Goal: Task Accomplishment & Management: Manage account settings

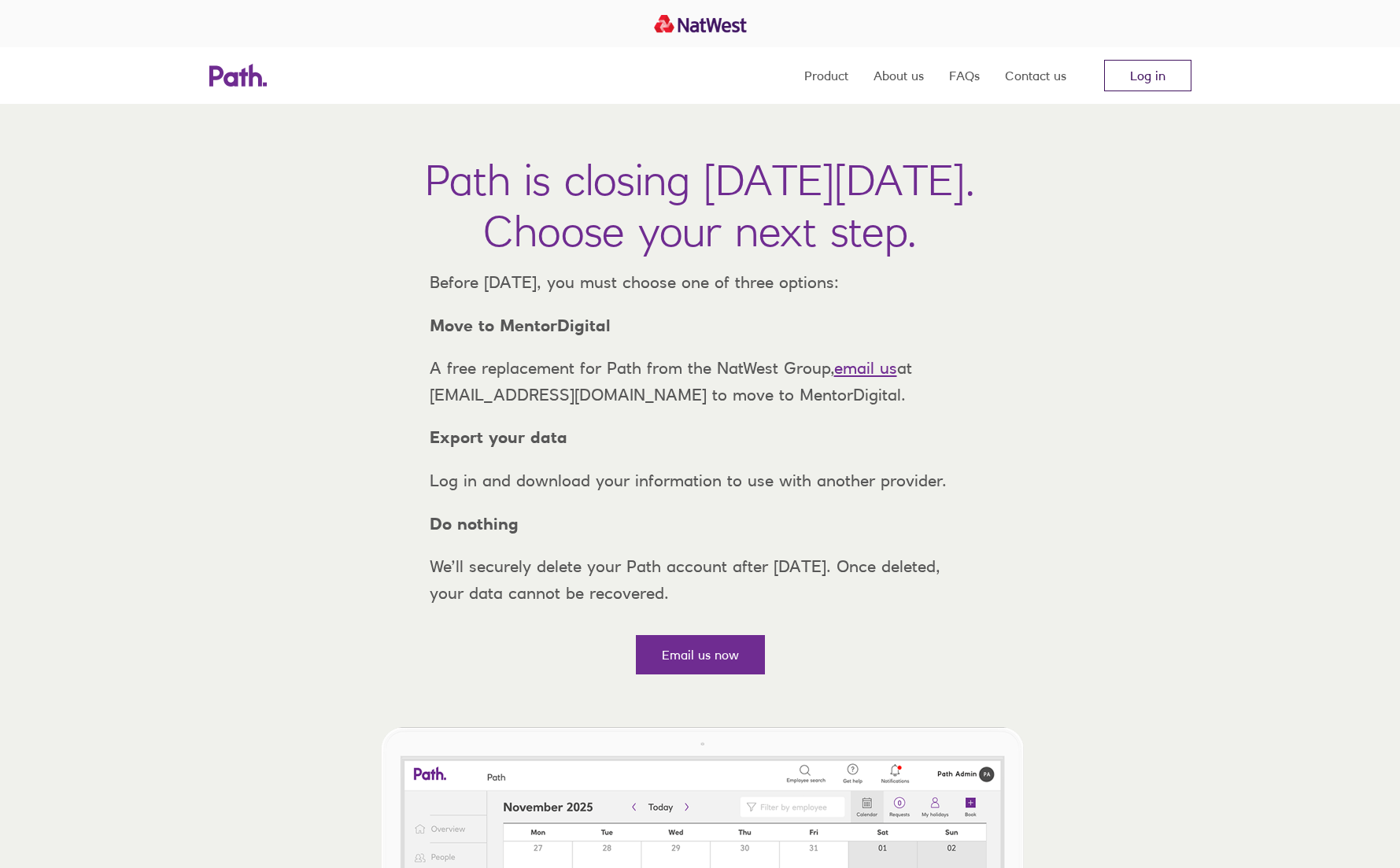
click at [1144, 78] on link "Log in" at bounding box center [1148, 75] width 87 height 32
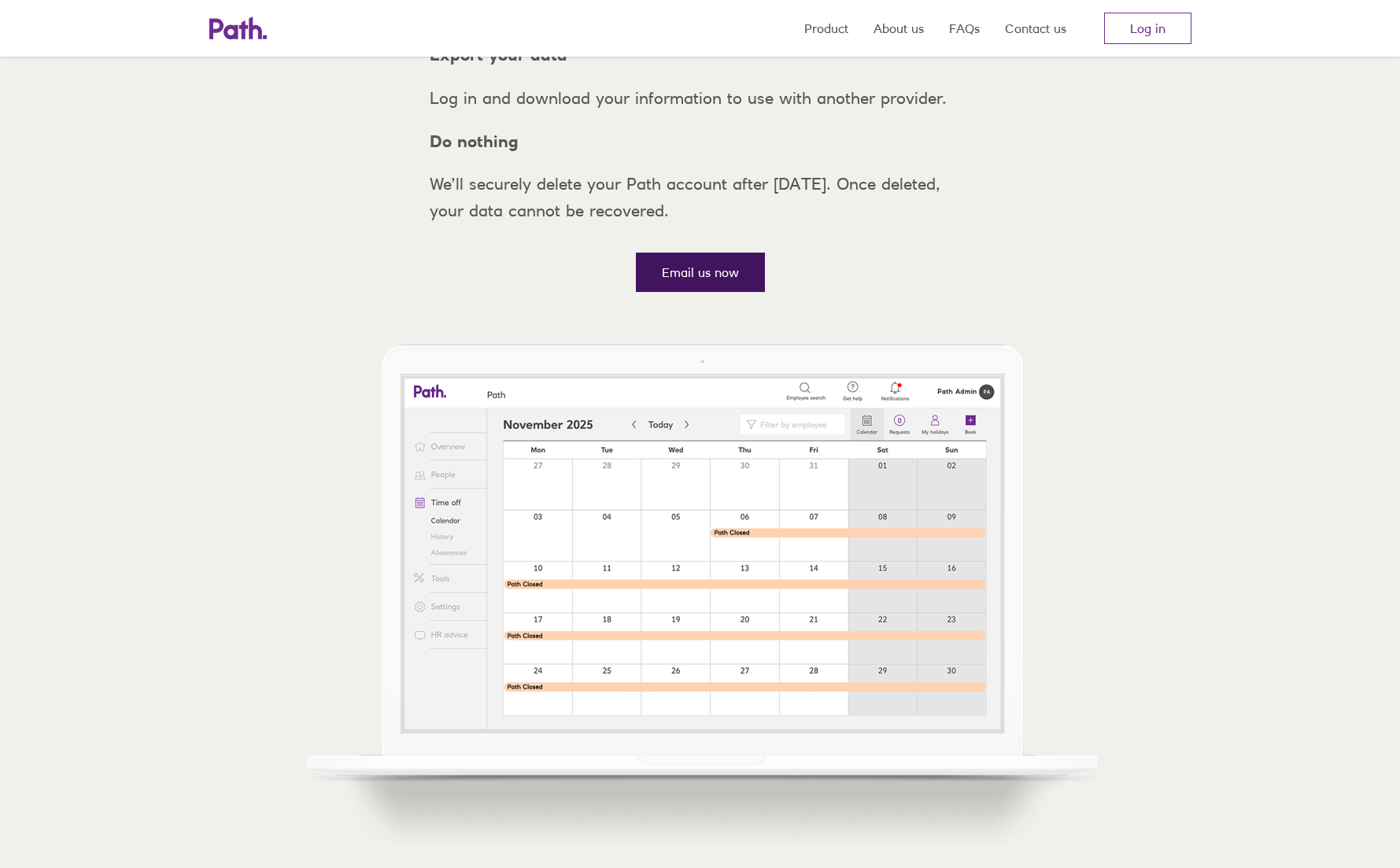
scroll to position [372, 0]
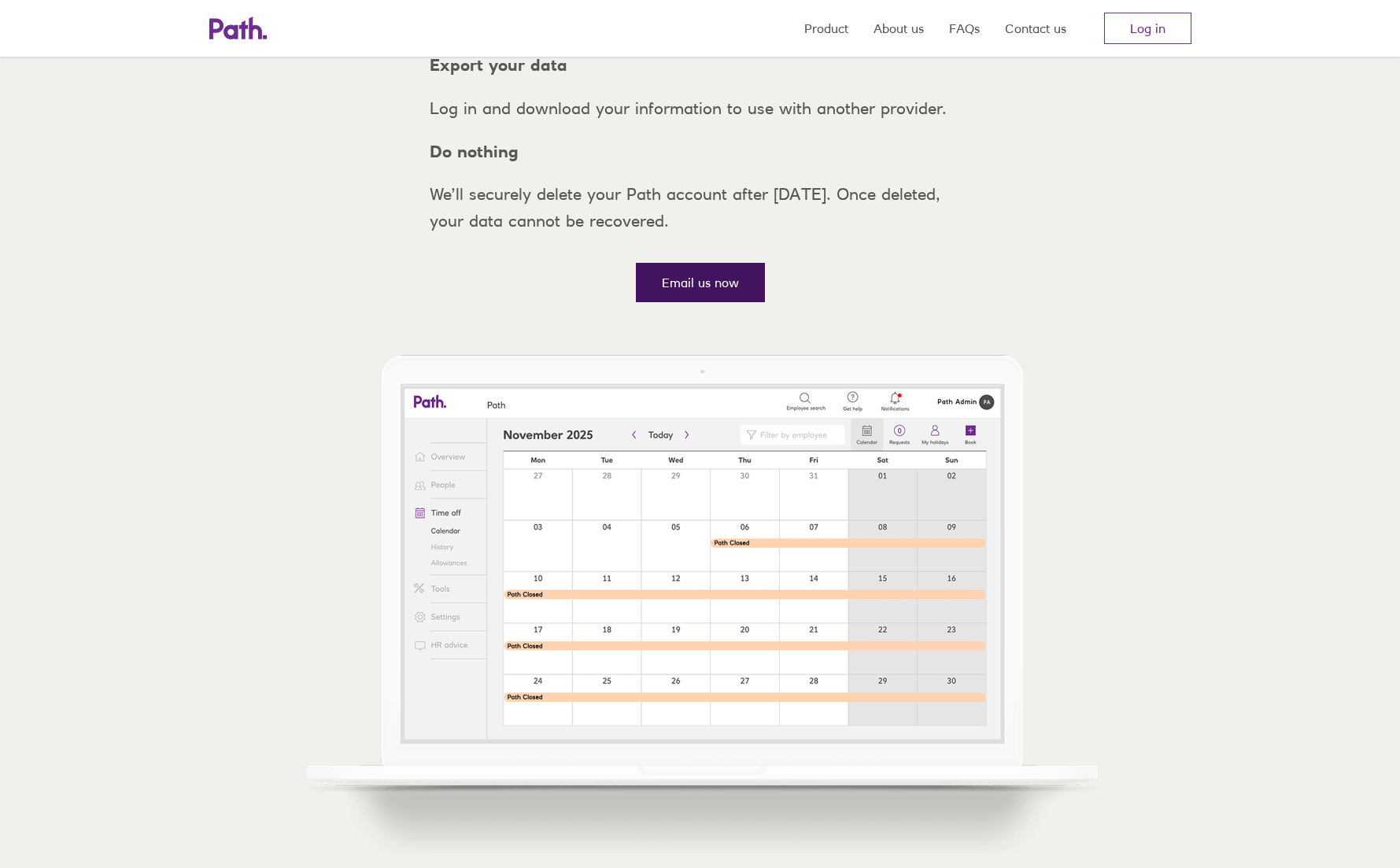
click at [720, 302] on link "Email us now" at bounding box center [700, 283] width 129 height 40
click at [709, 302] on link "Email us now" at bounding box center [700, 283] width 129 height 40
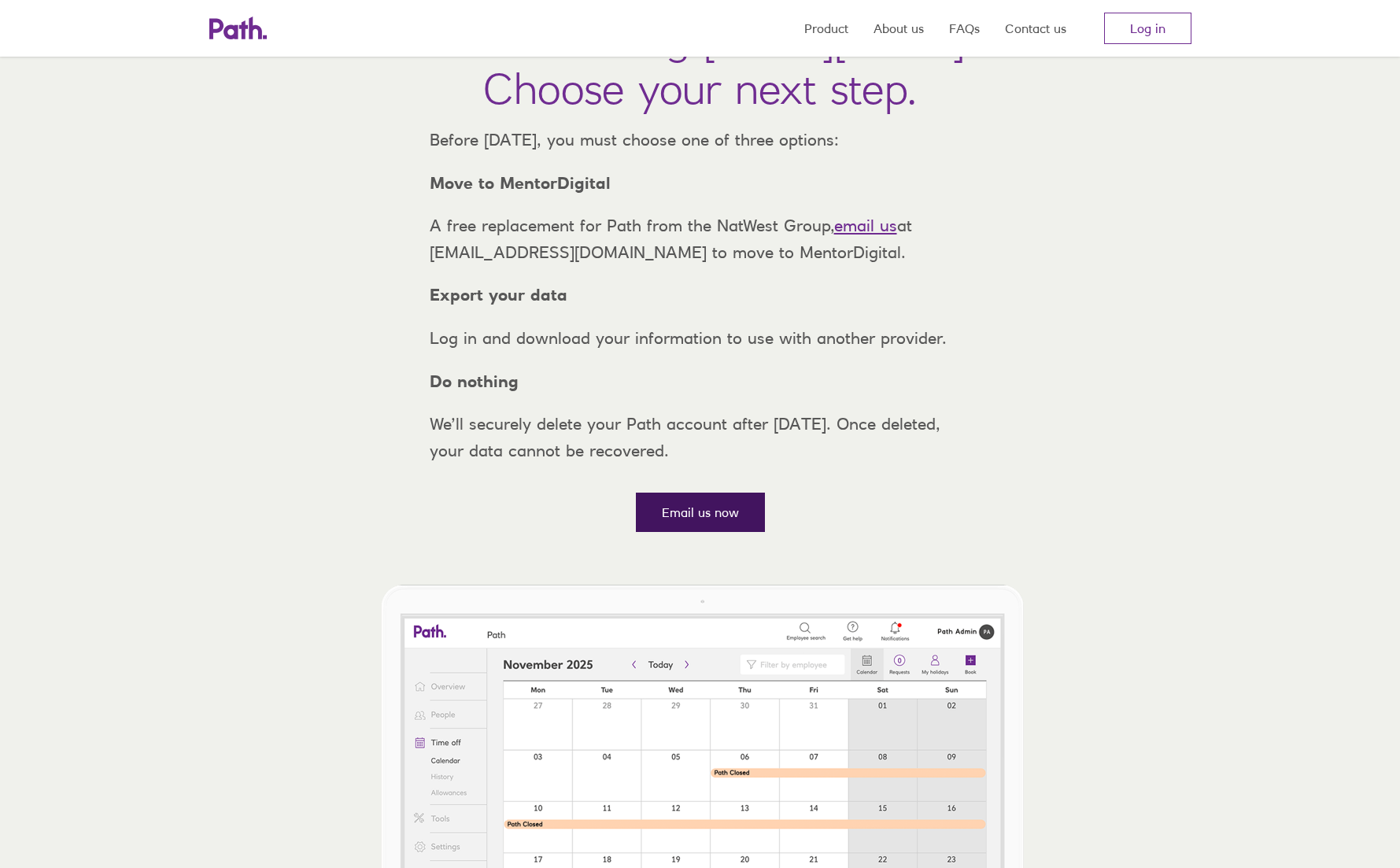
scroll to position [0, 0]
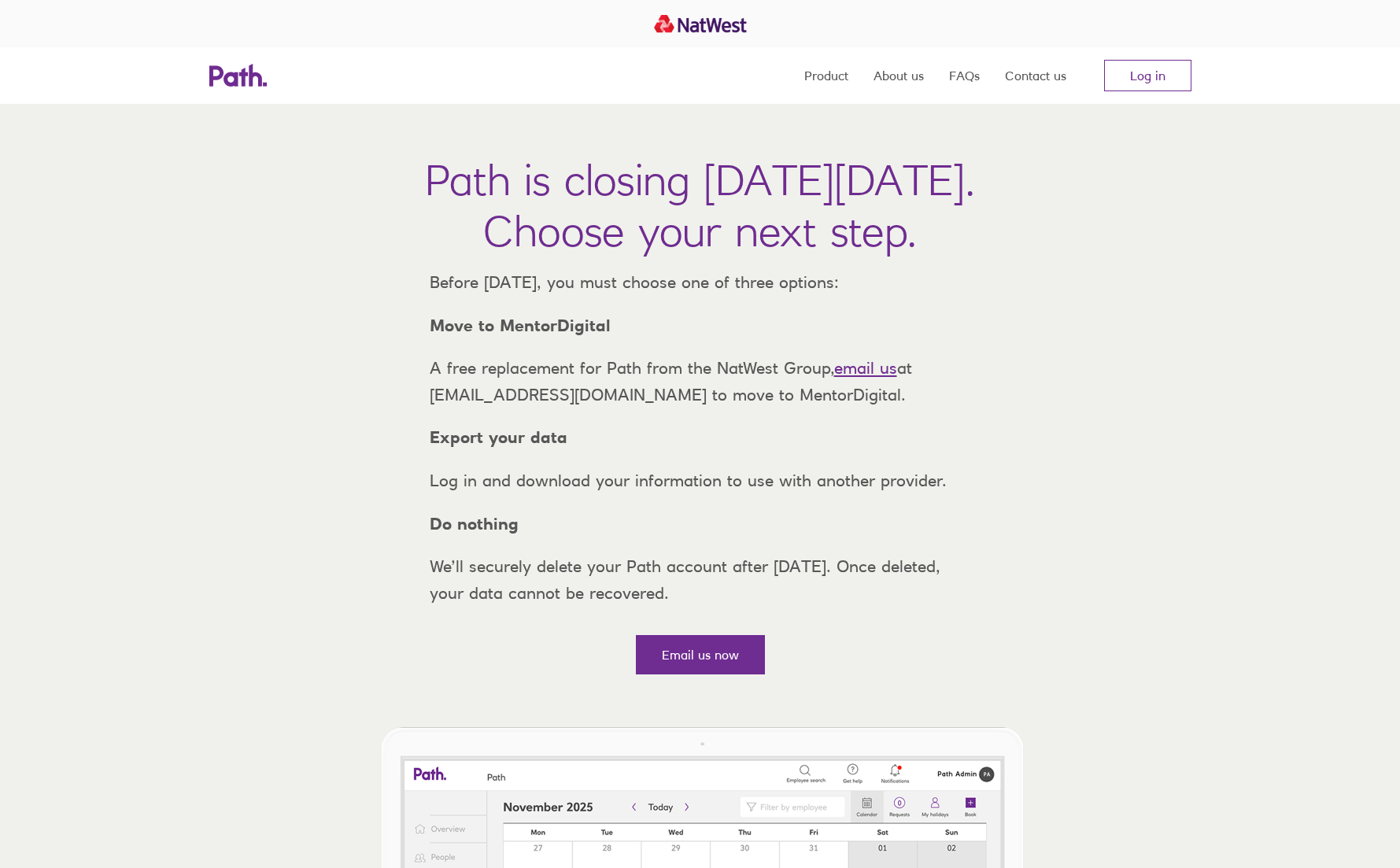
click at [862, 378] on link "email us" at bounding box center [865, 368] width 63 height 20
click at [1152, 82] on link "Log in" at bounding box center [1148, 75] width 87 height 32
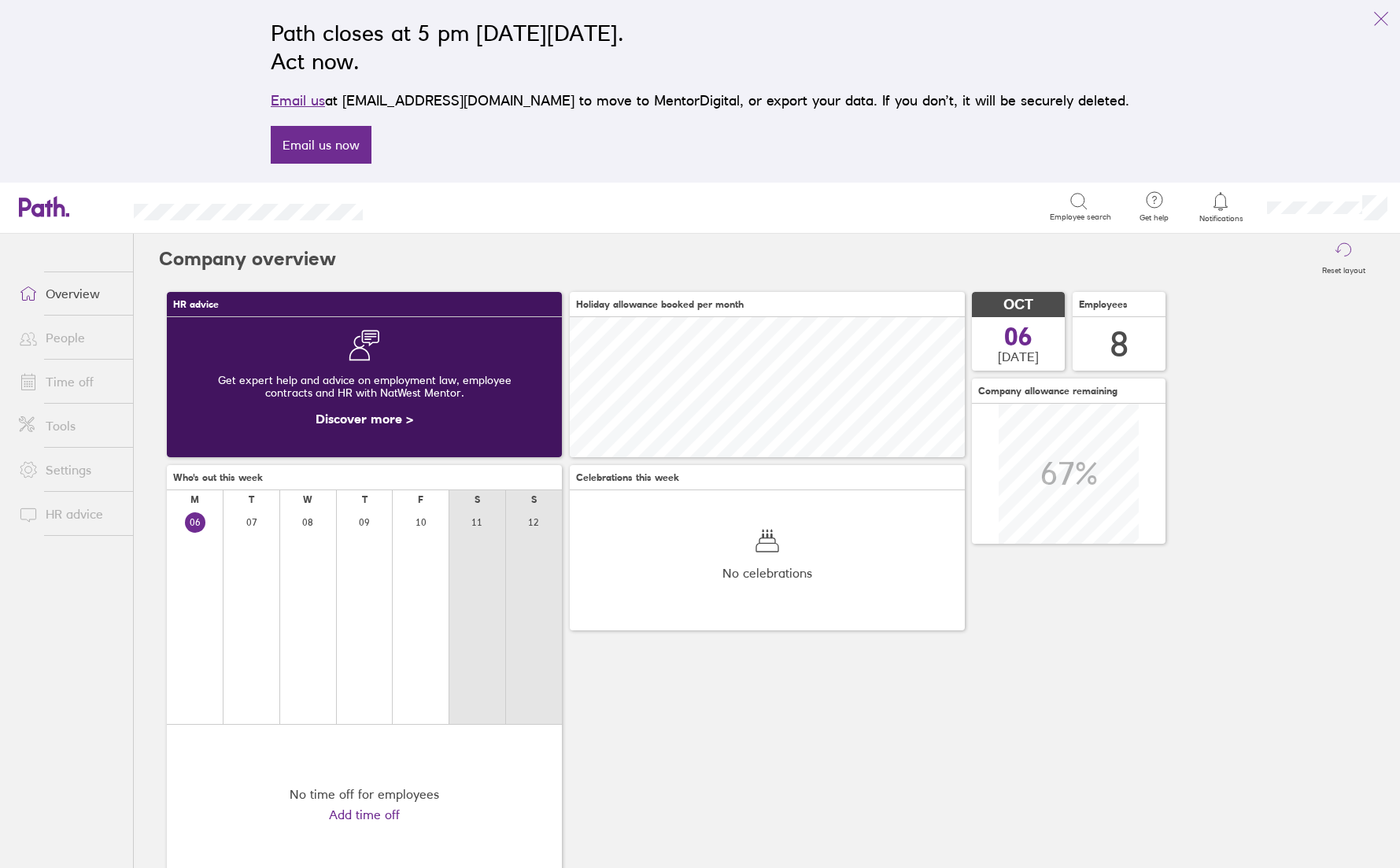
scroll to position [140, 395]
click at [1383, 17] on icon "link" at bounding box center [1380, 19] width 19 height 19
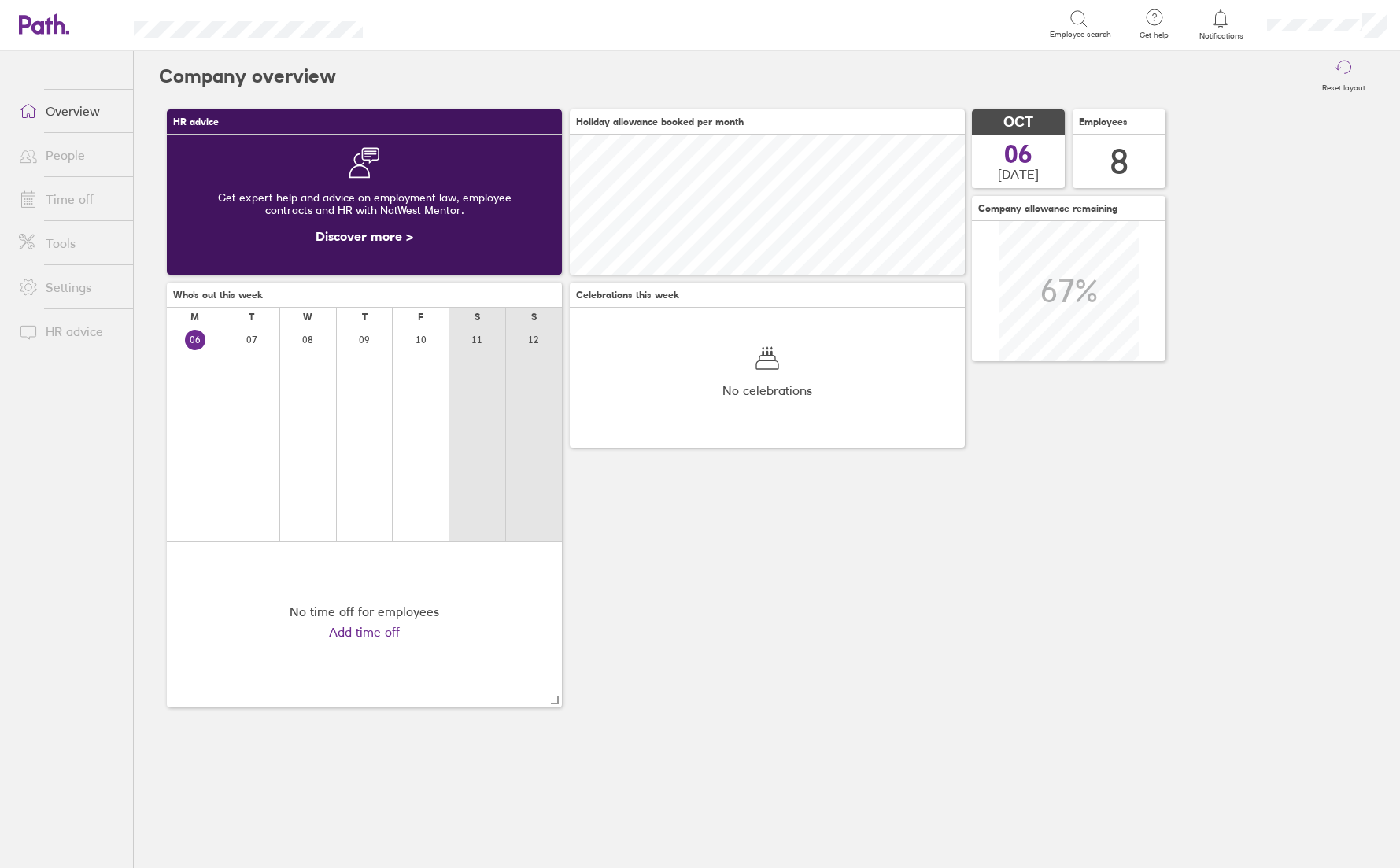
click at [63, 155] on link "People" at bounding box center [69, 155] width 127 height 32
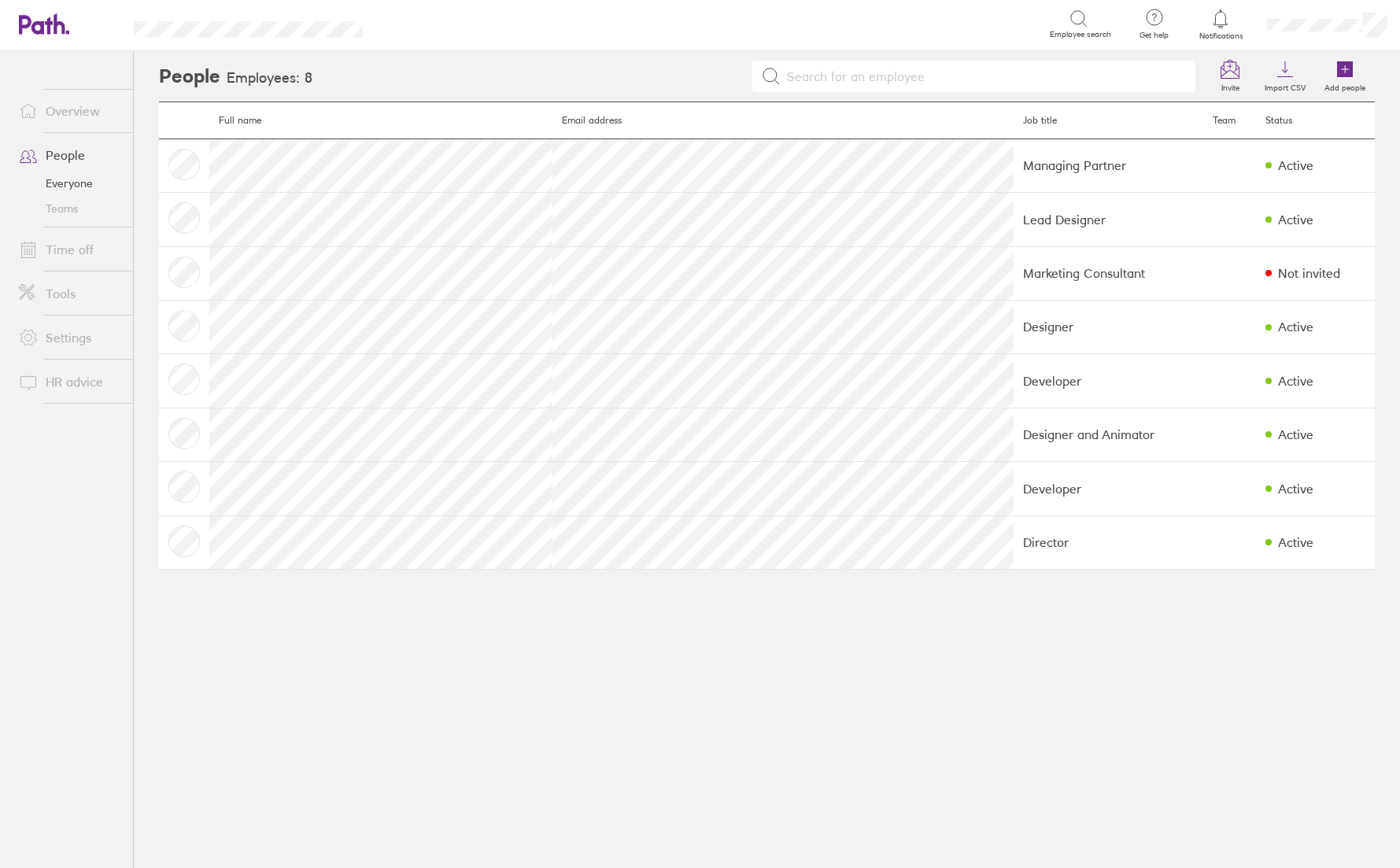
click at [62, 247] on link "Time off" at bounding box center [69, 250] width 127 height 32
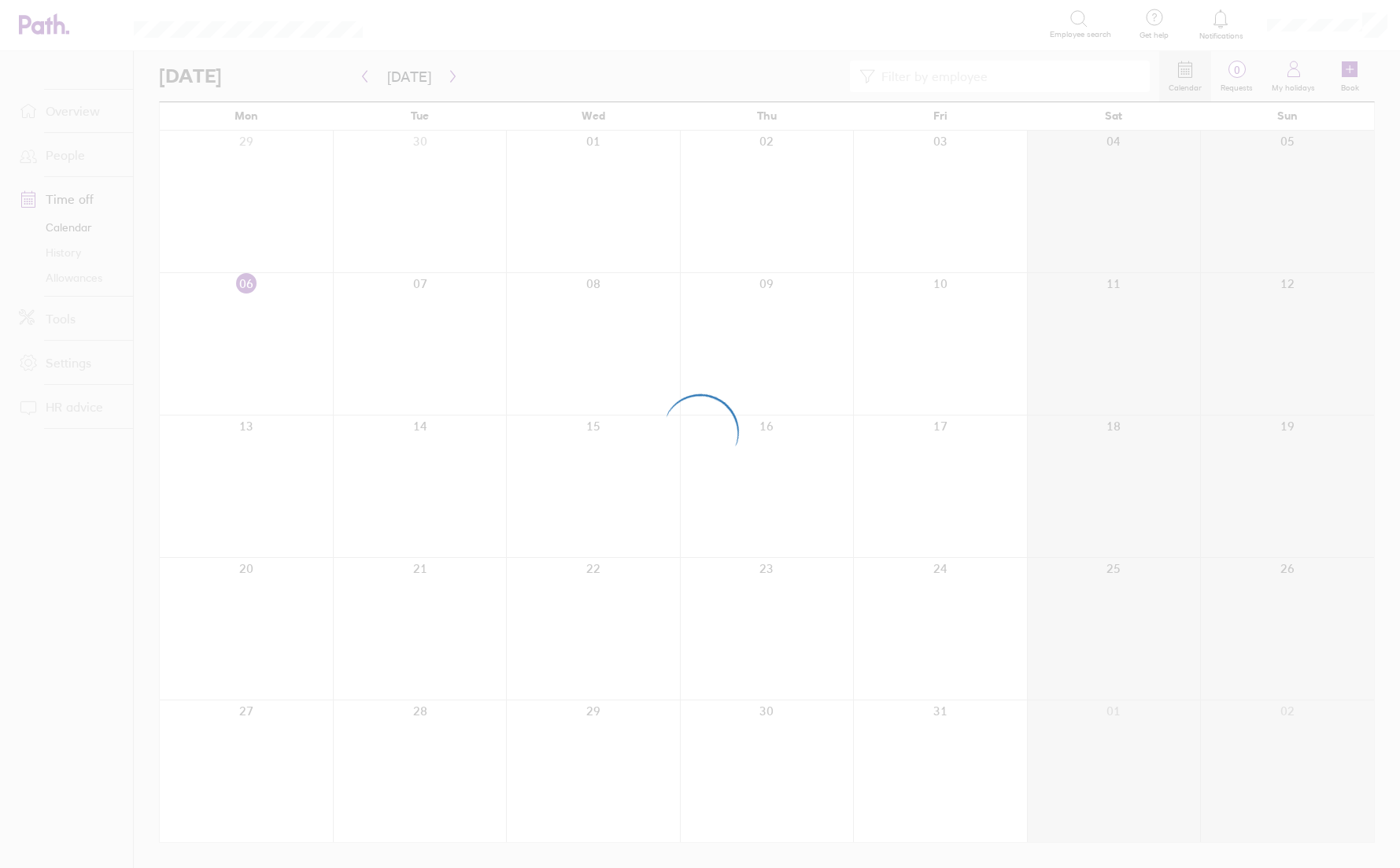
click at [63, 320] on div at bounding box center [700, 434] width 1400 height 868
click at [57, 321] on div at bounding box center [700, 434] width 1400 height 868
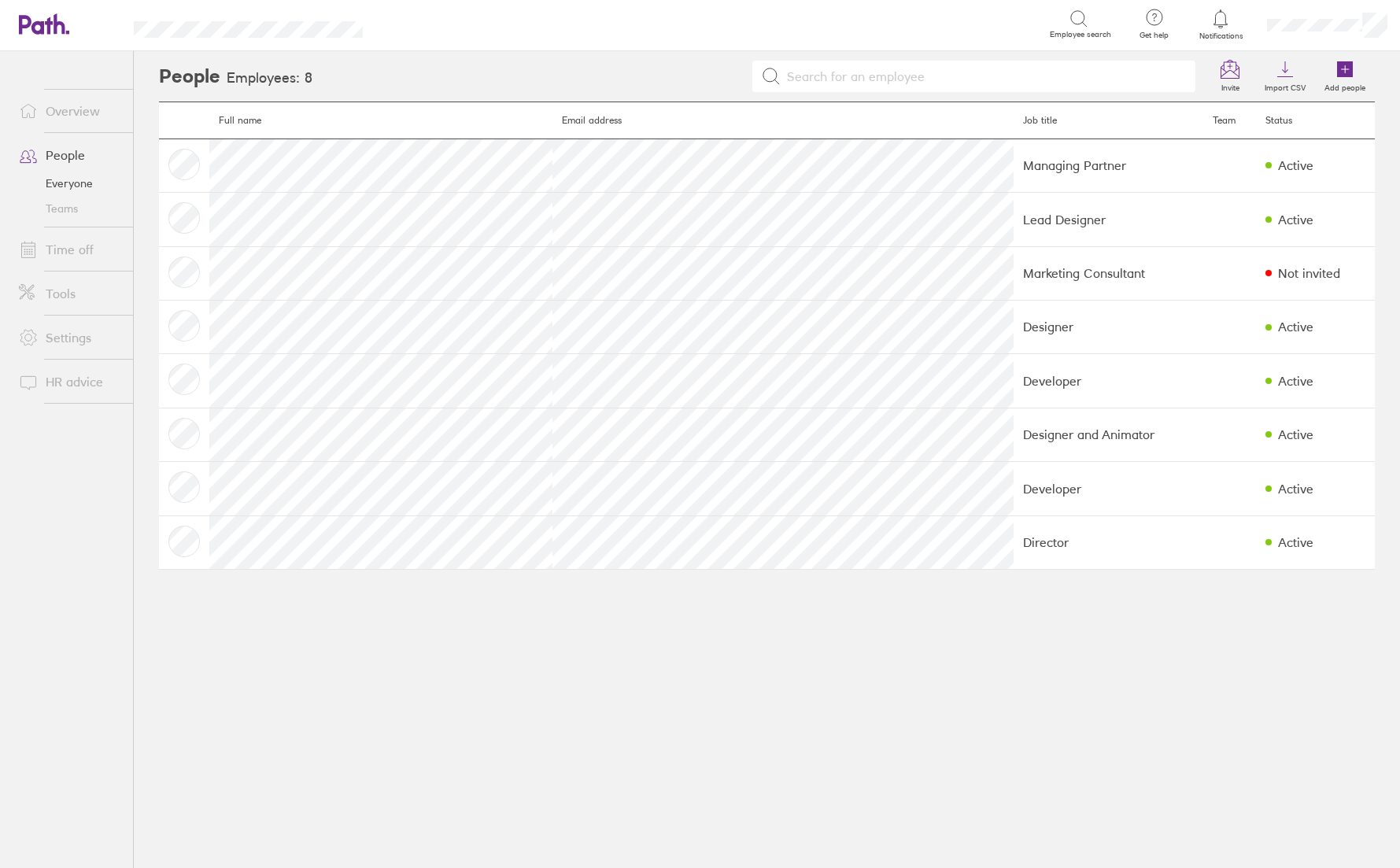
click at [62, 301] on link "Tools" at bounding box center [69, 294] width 127 height 32
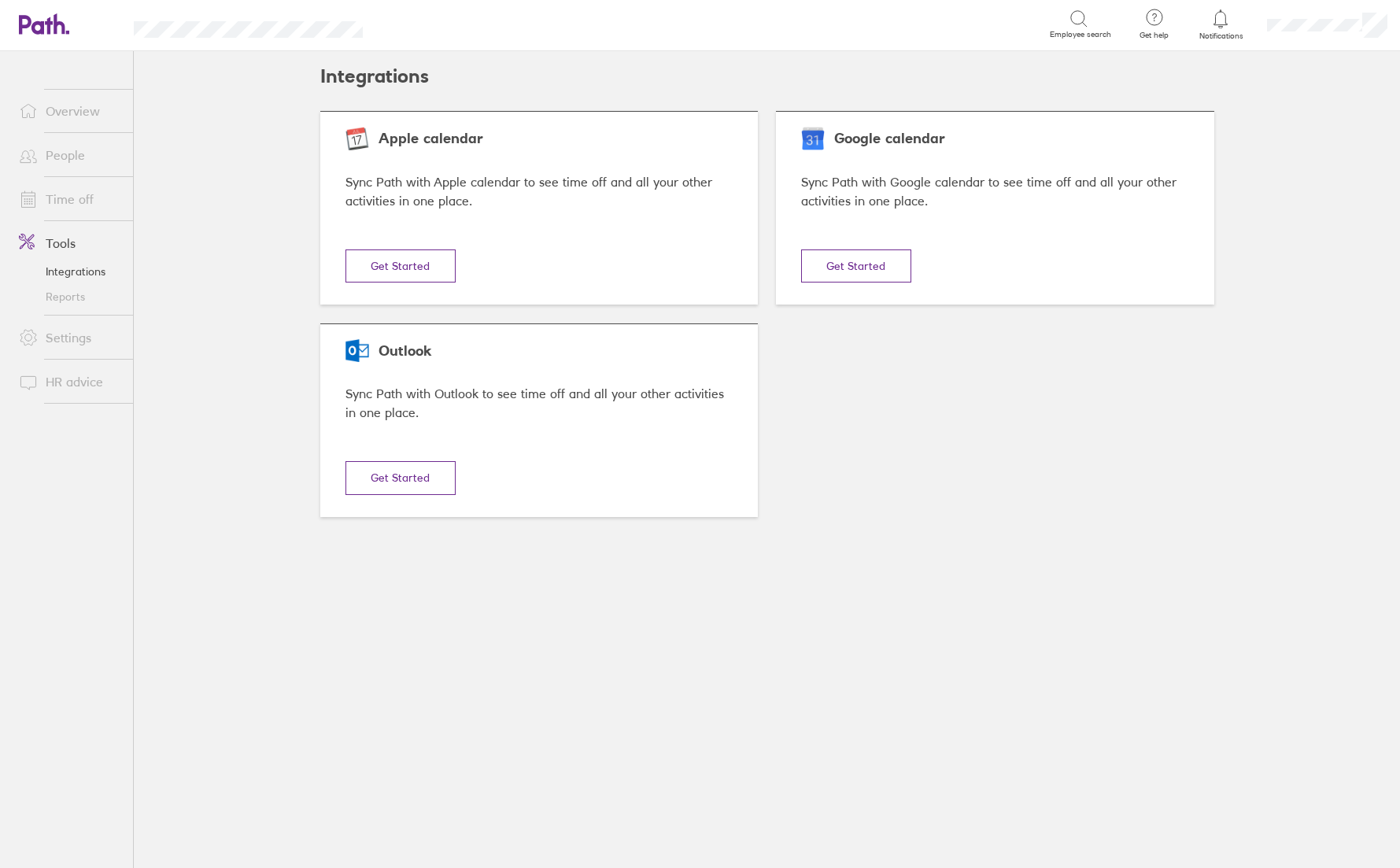
click at [63, 302] on link "Reports" at bounding box center [69, 296] width 127 height 25
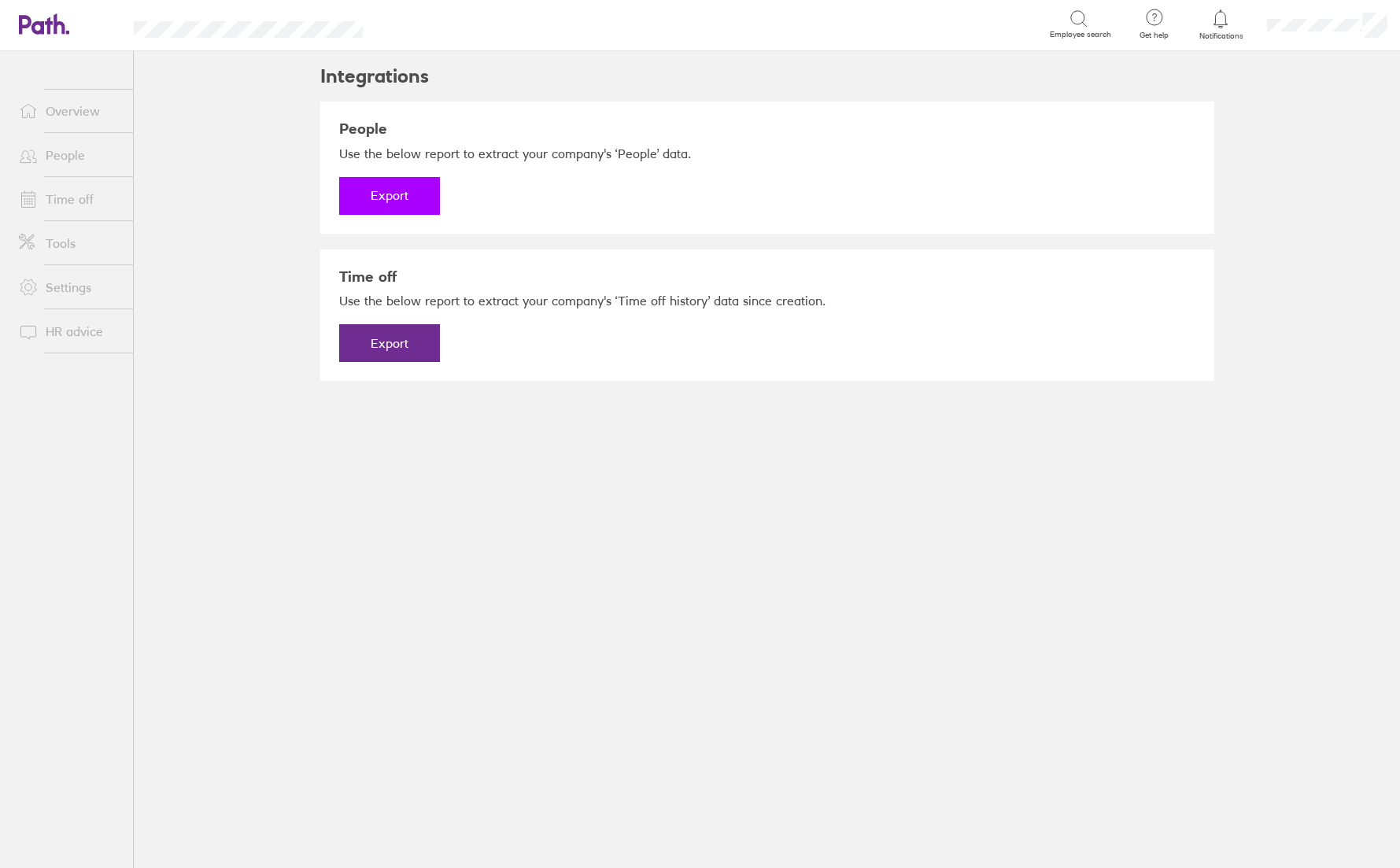
click at [393, 195] on button "Export" at bounding box center [389, 195] width 100 height 38
click at [409, 343] on button "Export" at bounding box center [389, 343] width 100 height 38
click at [389, 191] on link "Download" at bounding box center [389, 195] width 100 height 38
click at [396, 349] on link "Download" at bounding box center [389, 343] width 100 height 38
click at [71, 206] on link "Time off" at bounding box center [69, 199] width 127 height 32
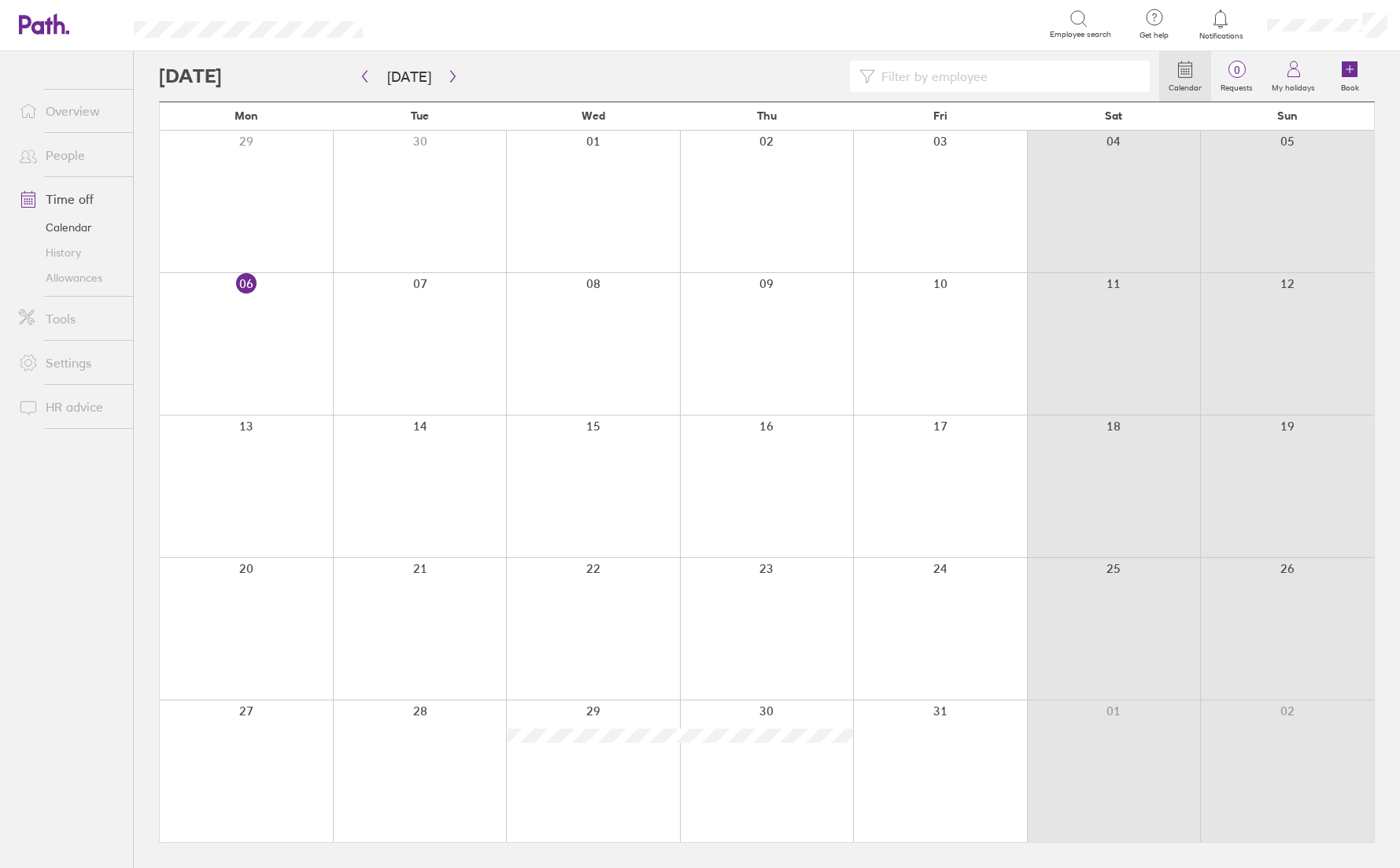
click at [937, 77] on input at bounding box center [1007, 76] width 265 height 30
click at [70, 360] on link "Settings" at bounding box center [69, 363] width 127 height 32
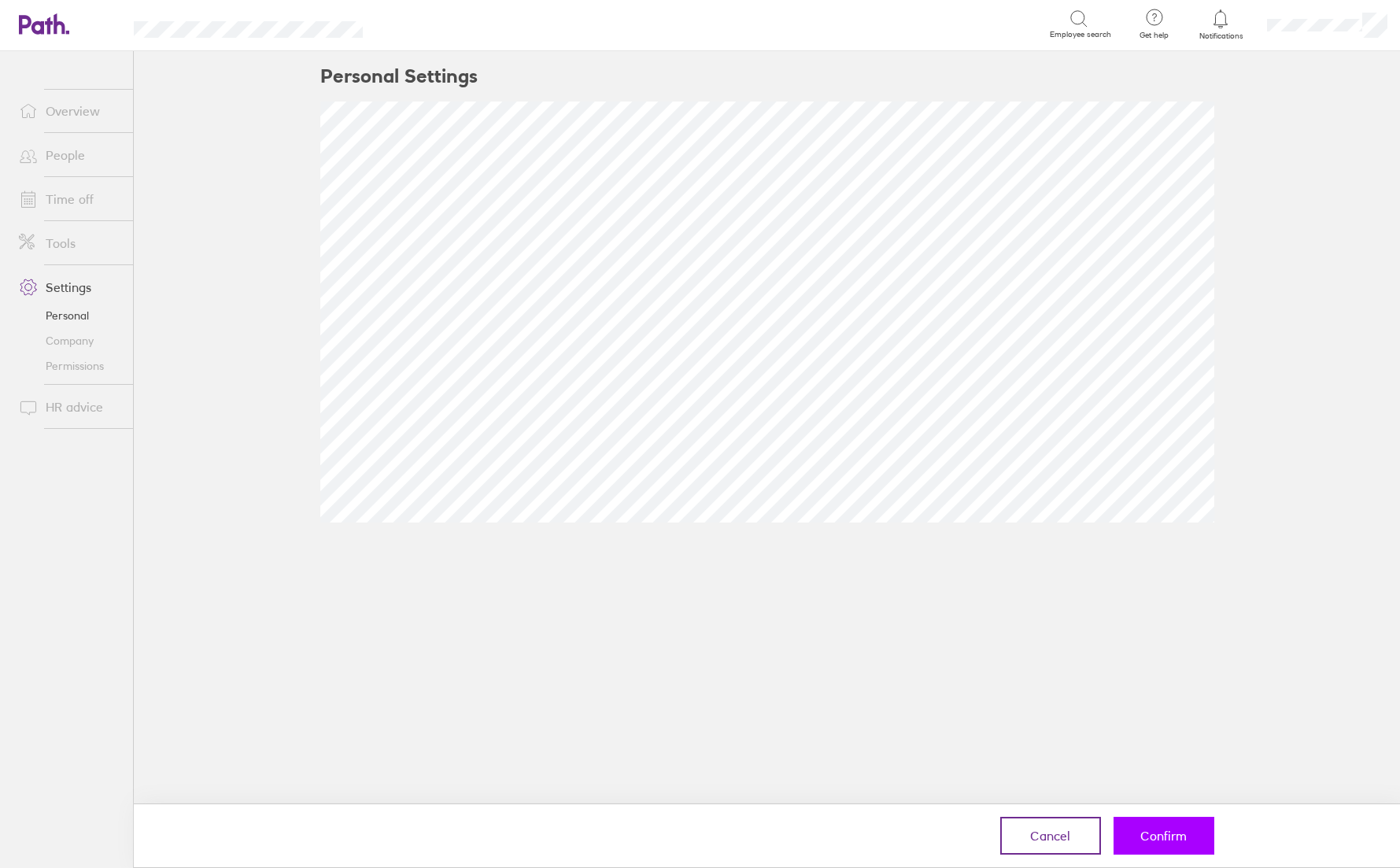
drag, startPoint x: 1174, startPoint y: 830, endPoint x: 1165, endPoint y: 828, distance: 9.2
click at [1173, 829] on span "Confirm" at bounding box center [1163, 835] width 47 height 14
click at [1158, 841] on span "Confirm" at bounding box center [1163, 835] width 47 height 14
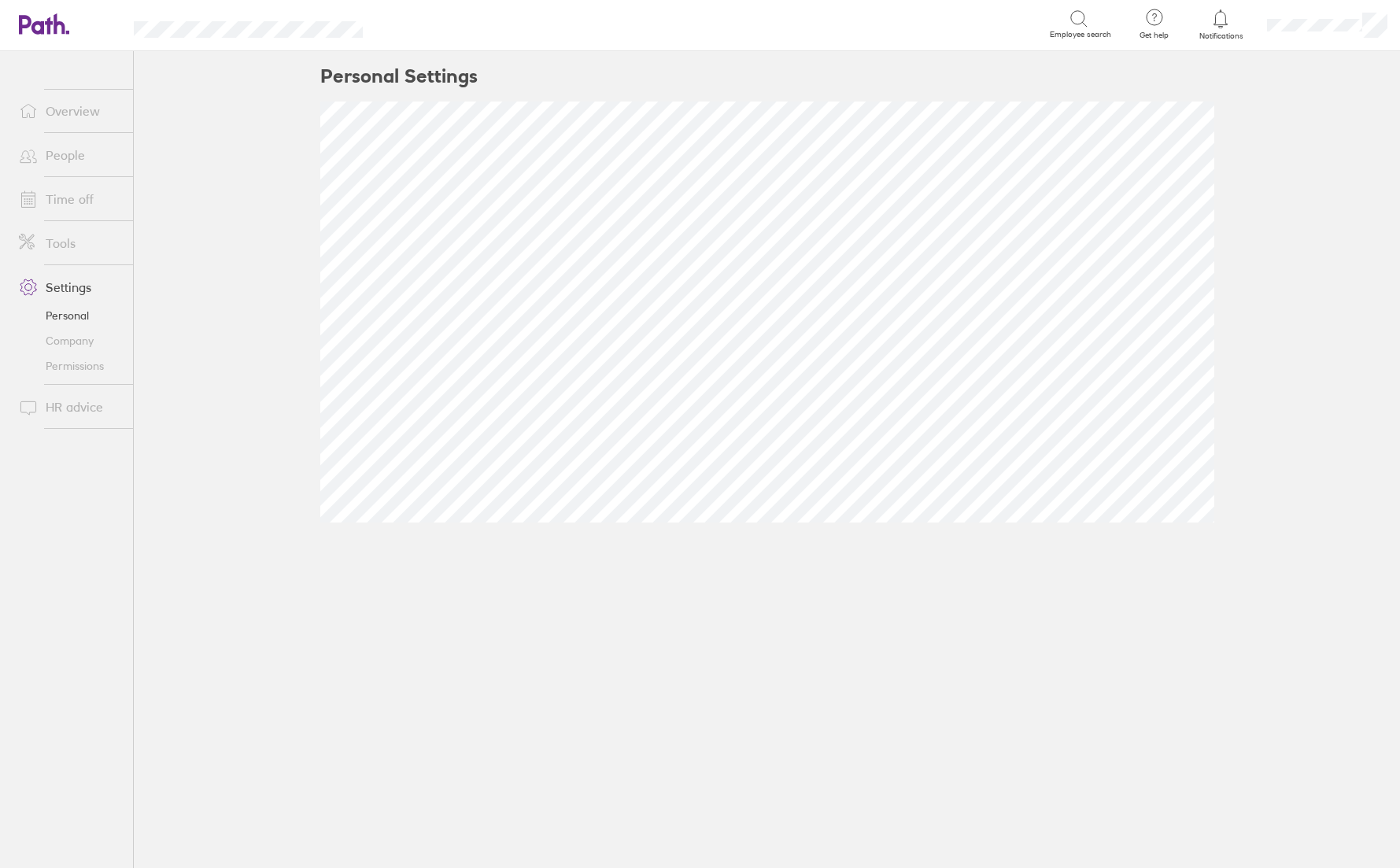
click at [71, 154] on link "People" at bounding box center [69, 155] width 127 height 32
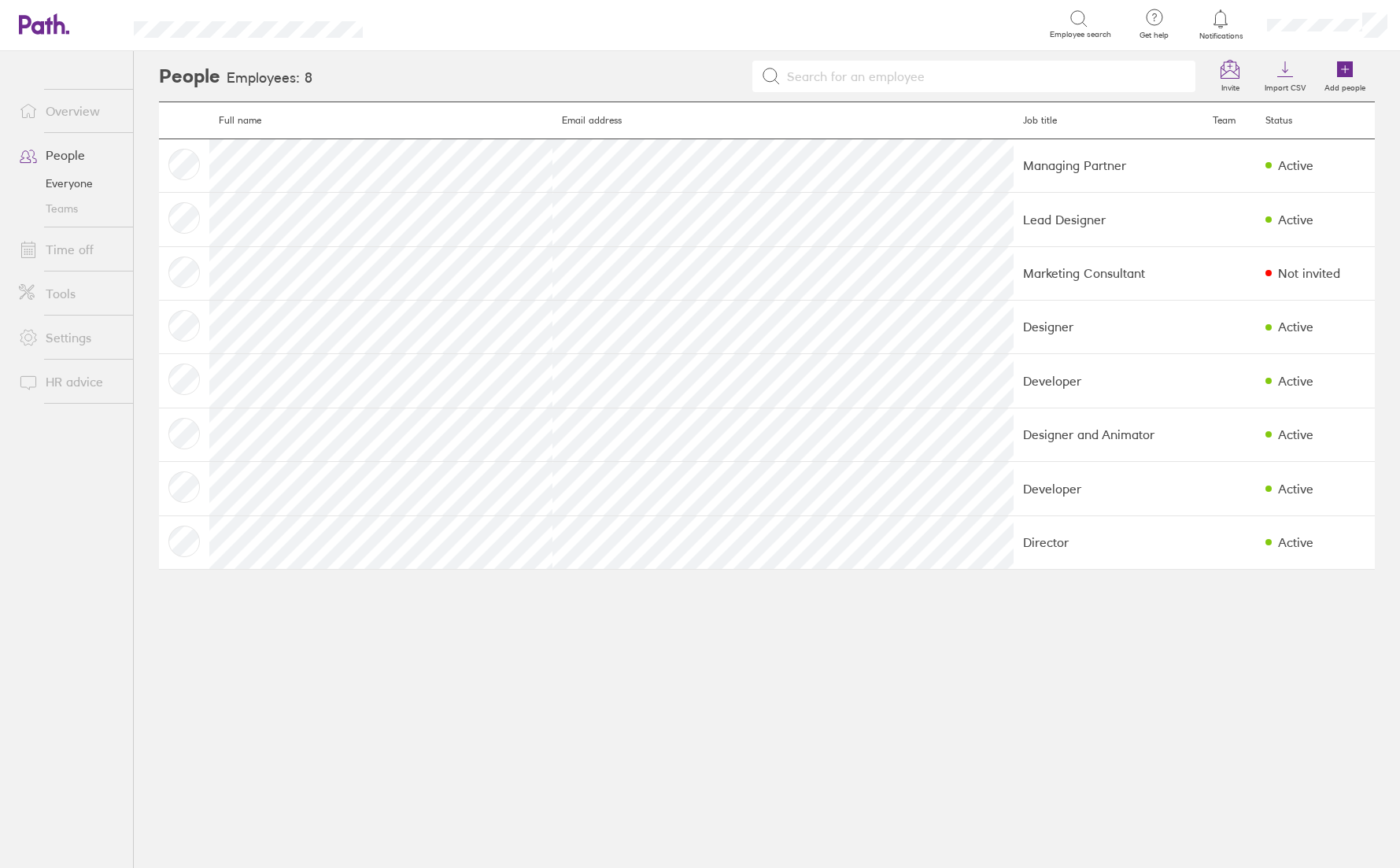
click at [71, 208] on link "Teams" at bounding box center [69, 207] width 127 height 25
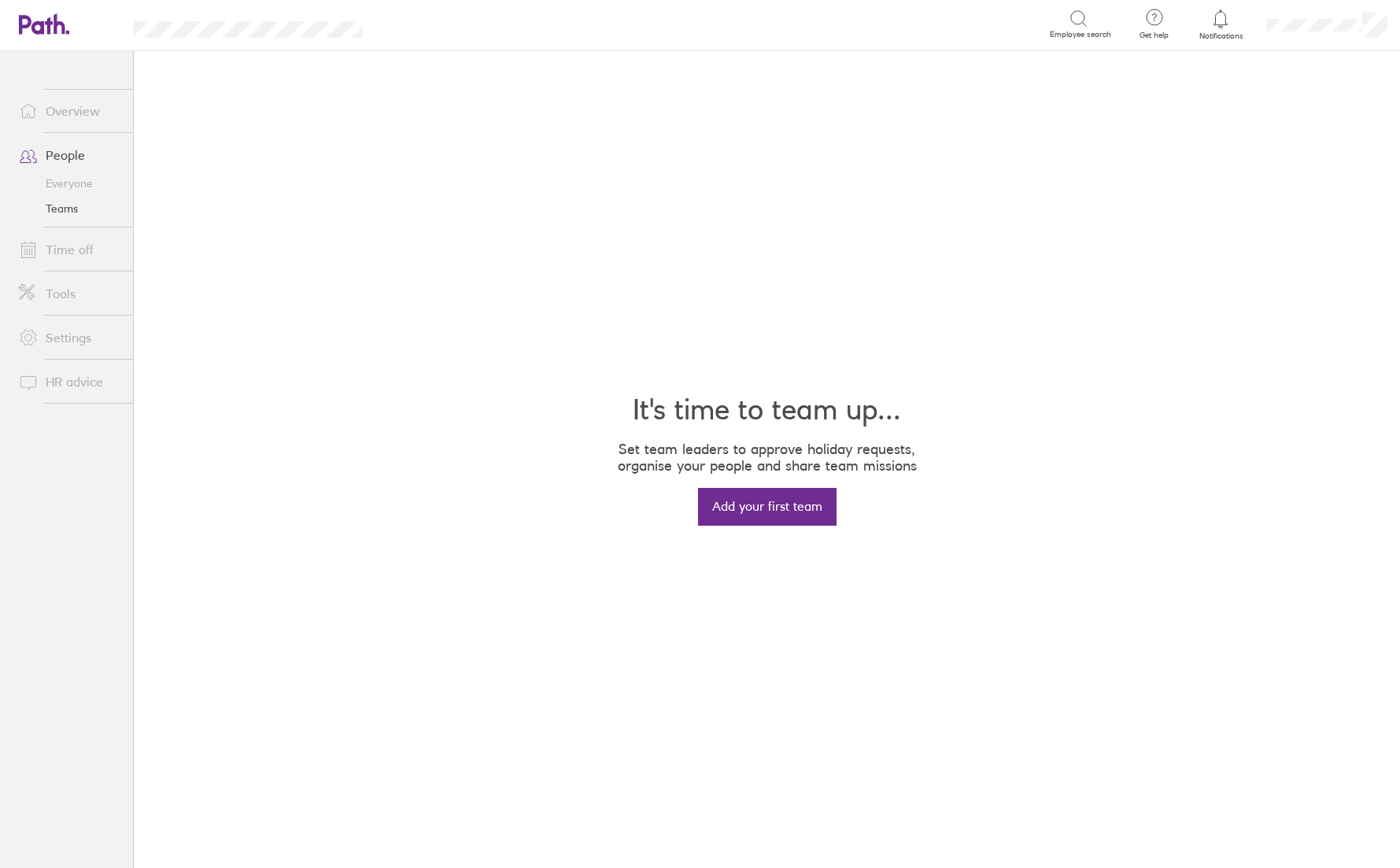
click at [73, 182] on link "Everyone" at bounding box center [69, 183] width 127 height 25
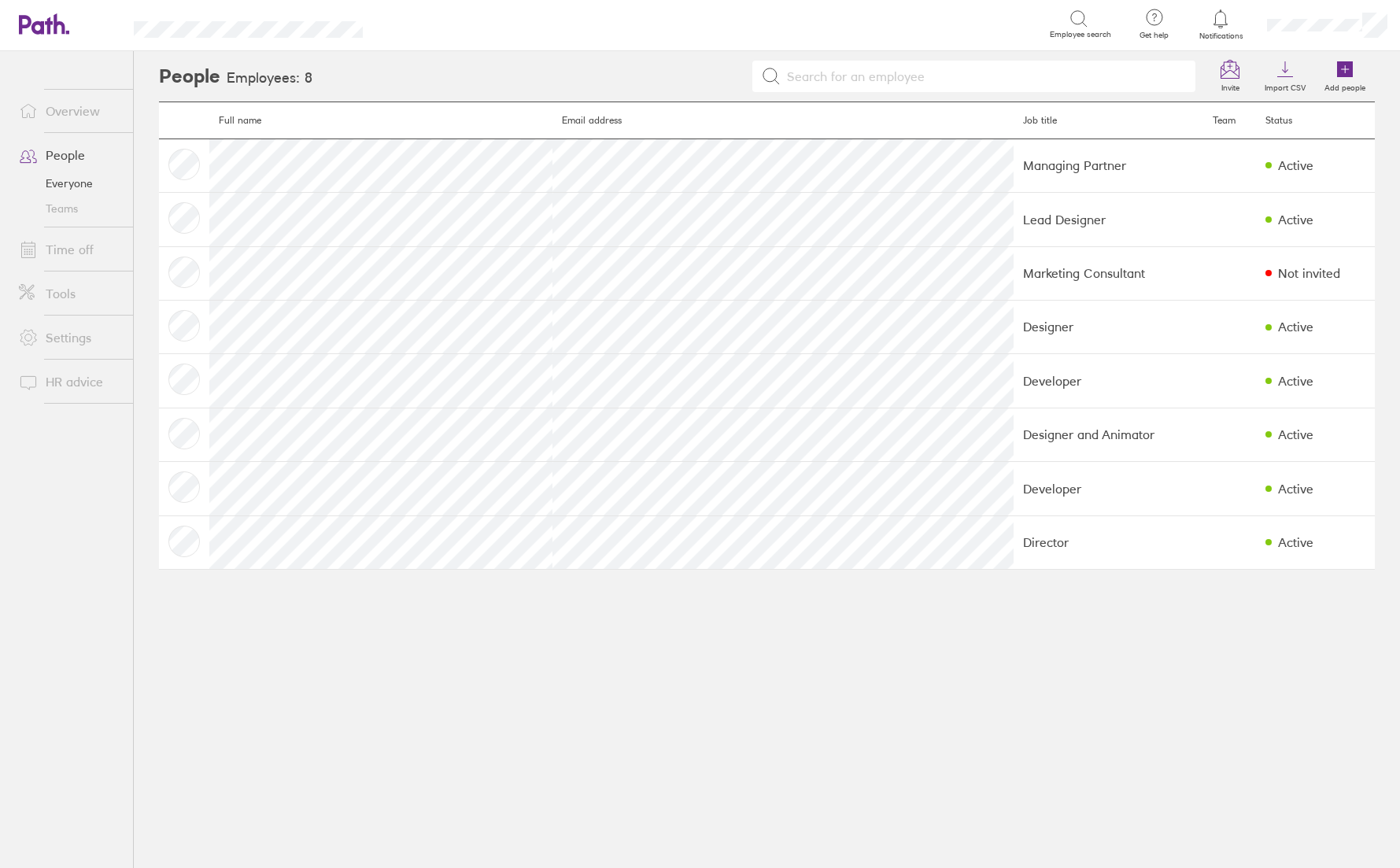
click at [73, 249] on link "Time off" at bounding box center [69, 250] width 127 height 32
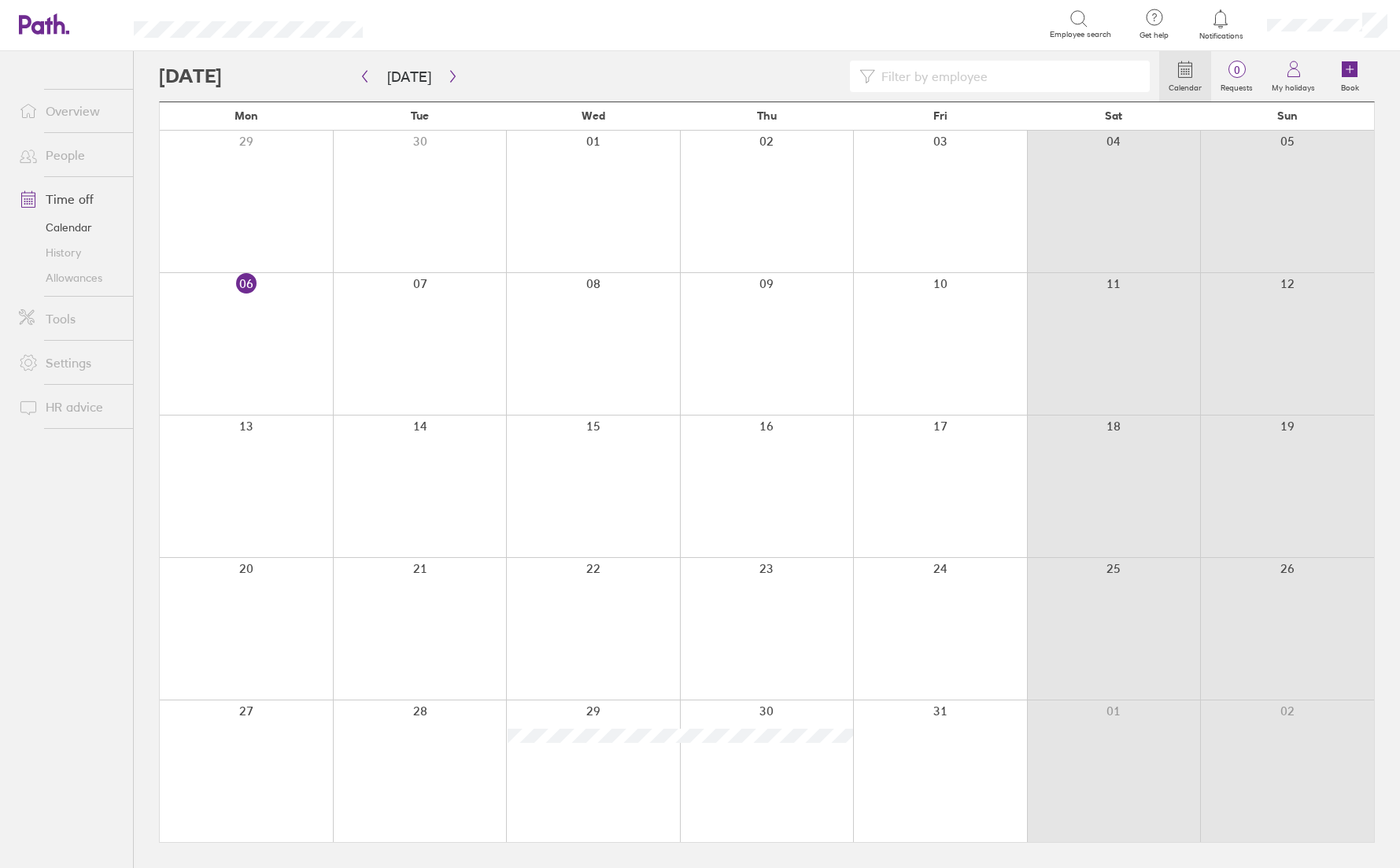
click at [85, 116] on link "Overview" at bounding box center [69, 111] width 127 height 32
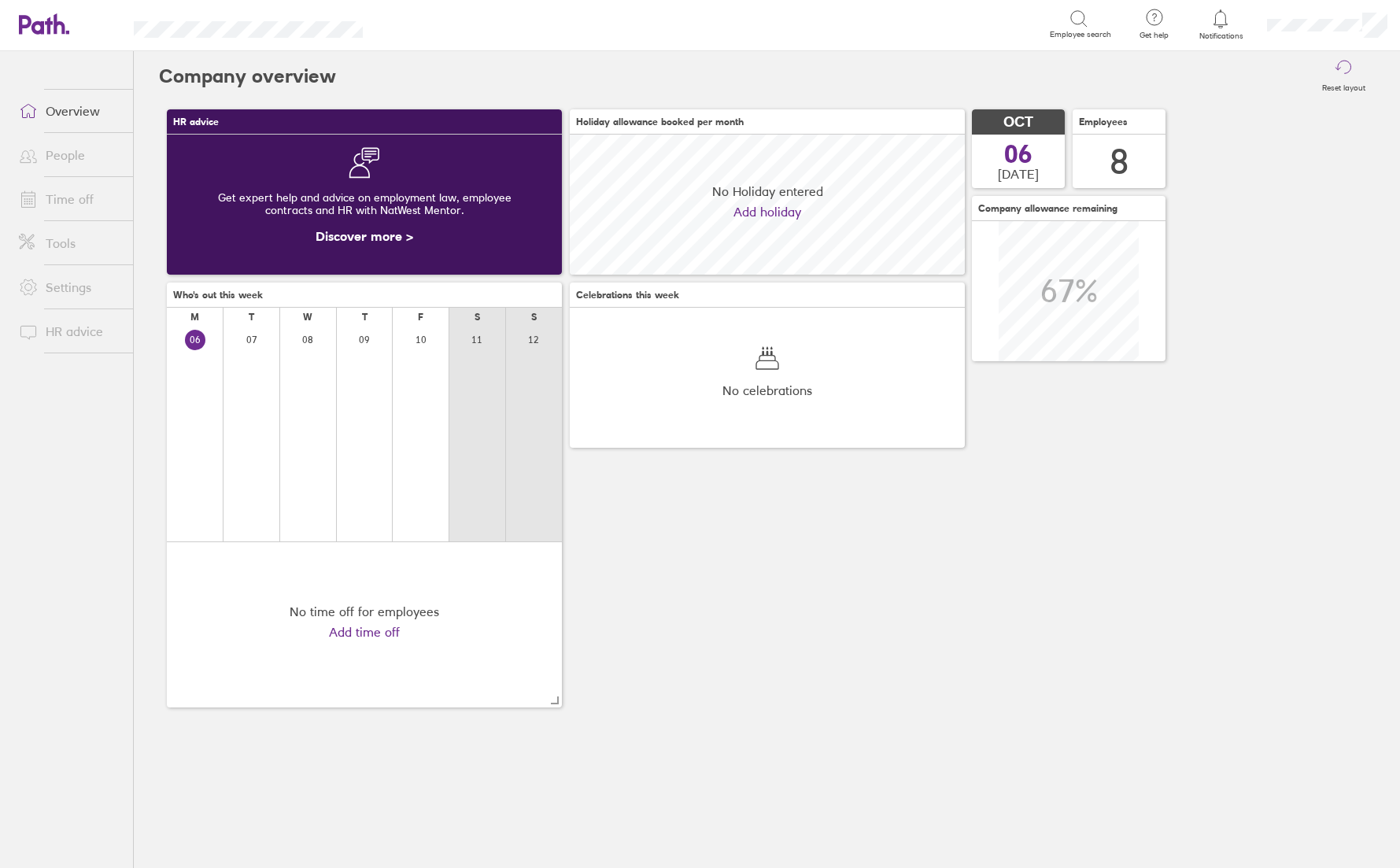
scroll to position [140, 395]
